Goal: Book appointment/travel/reservation

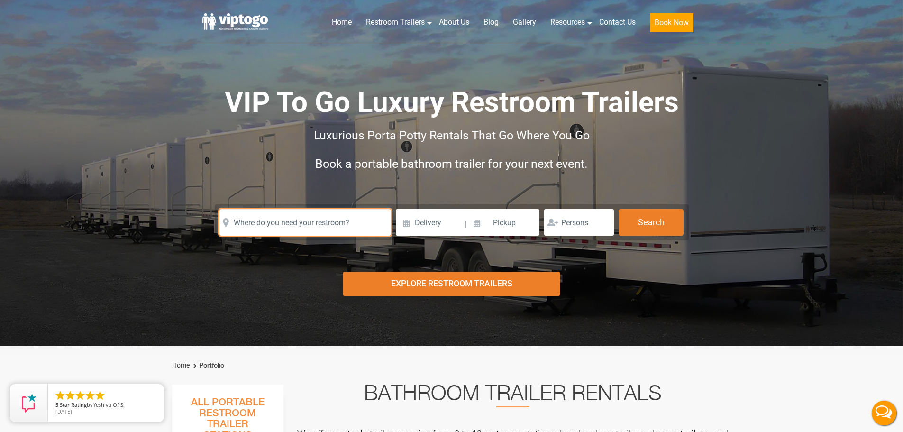
click at [233, 226] on input "text" at bounding box center [305, 222] width 172 height 27
paste input "[GEOGRAPHIC_DATA]"
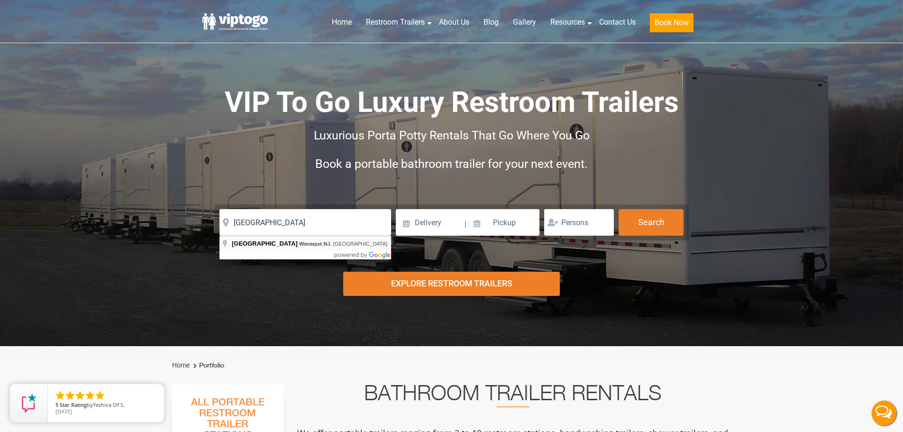
type input "[GEOGRAPHIC_DATA], [GEOGRAPHIC_DATA], [GEOGRAPHIC_DATA]"
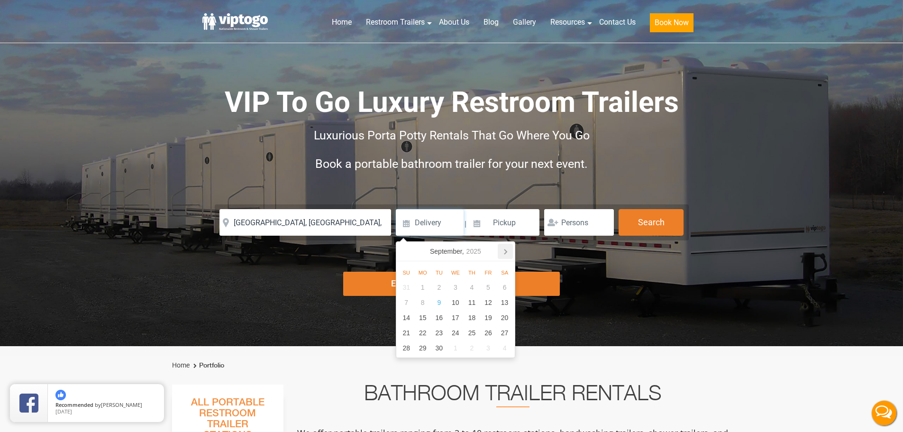
click at [508, 252] on icon at bounding box center [505, 251] width 15 height 15
click at [487, 317] on div "17" at bounding box center [488, 317] width 17 height 15
type input "[DATE]"
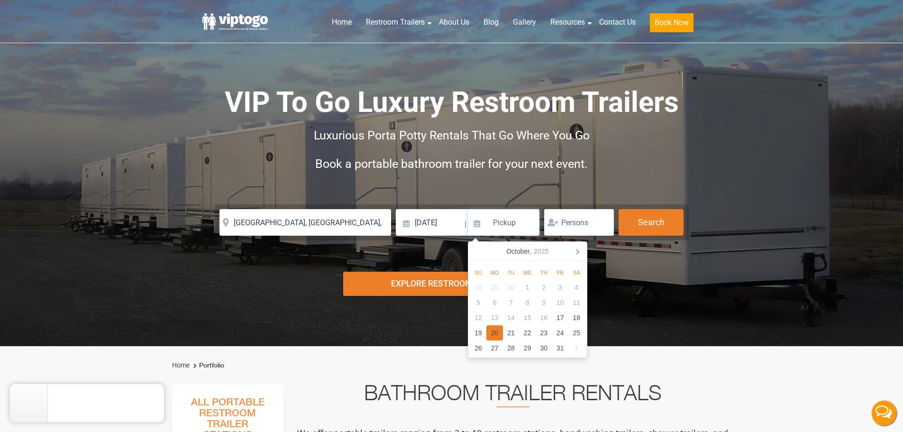
click at [496, 331] on div "20" at bounding box center [494, 332] width 17 height 15
type input "[DATE]"
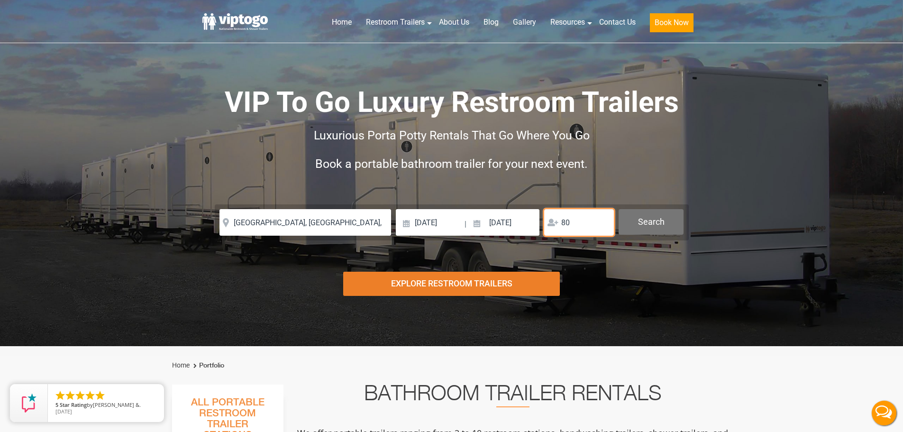
type input "80"
click at [650, 226] on button "Search" at bounding box center [650, 222] width 65 height 26
click at [651, 220] on button "Search" at bounding box center [650, 222] width 65 height 26
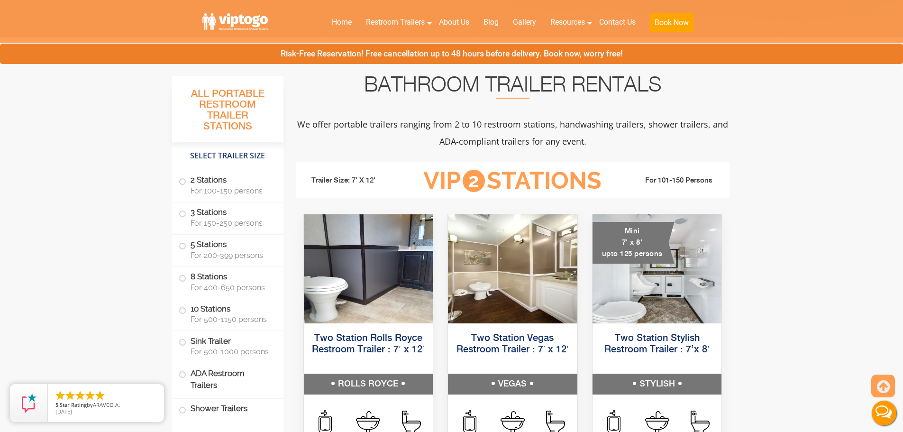
scroll to position [332, 0]
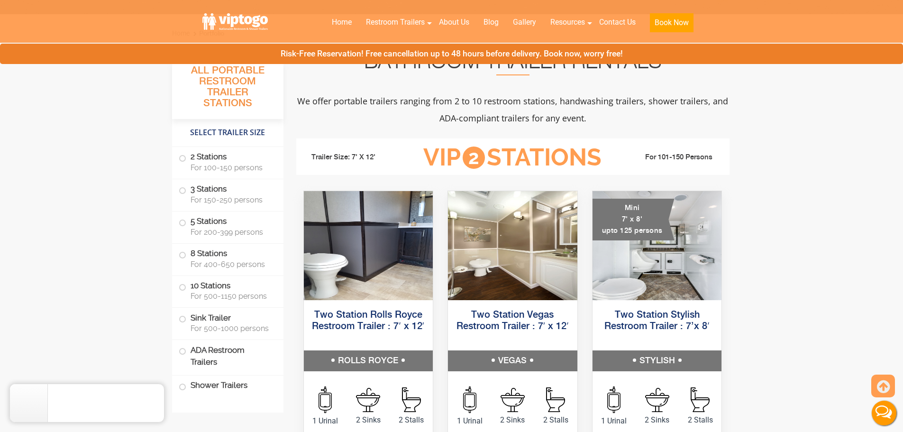
click at [154, 392] on icon "close" at bounding box center [154, 393] width 9 height 9
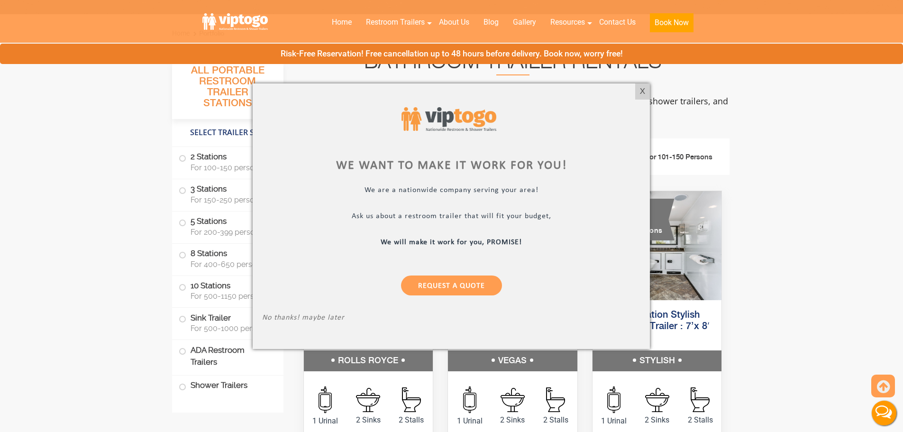
click at [825, 257] on div at bounding box center [451, 216] width 903 height 432
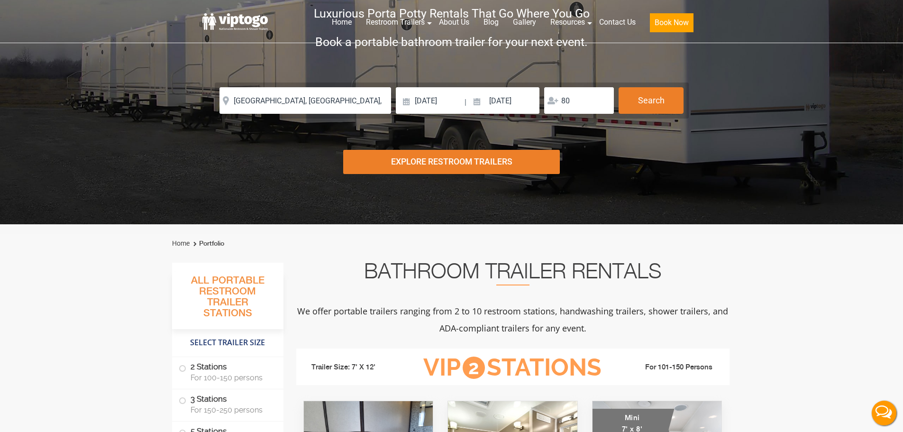
scroll to position [0, 0]
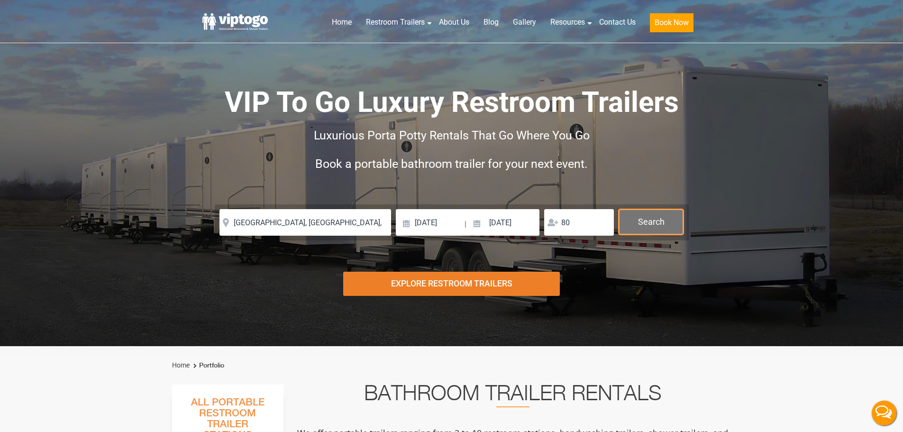
click at [661, 219] on button "Search" at bounding box center [650, 222] width 65 height 26
